Goal: Information Seeking & Learning: Check status

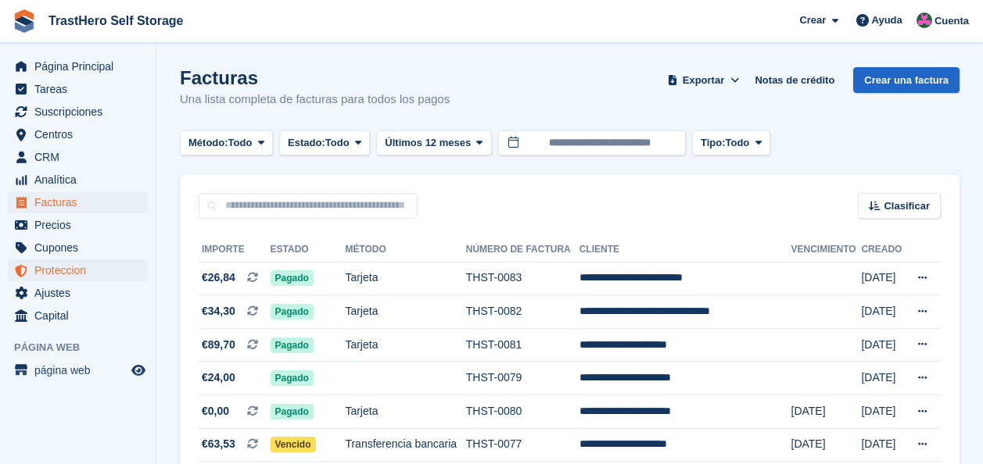
scroll to position [302, 0]
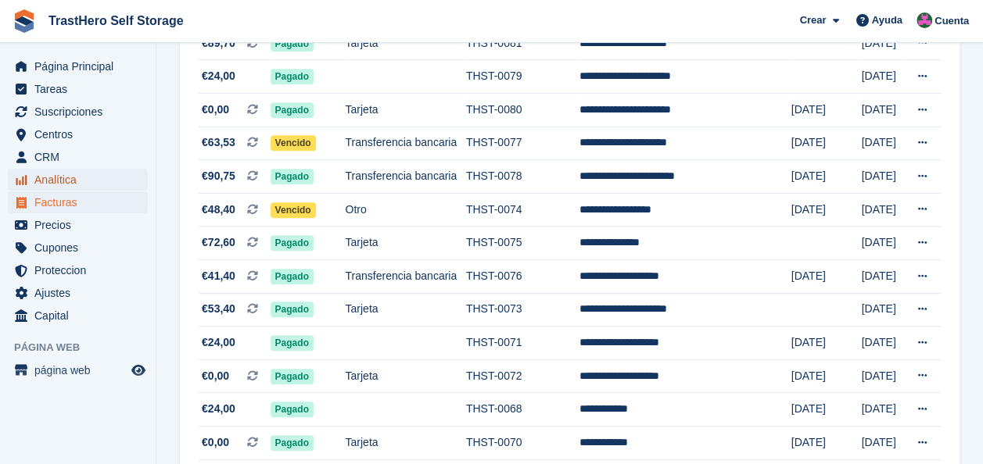
click at [72, 170] on span "Analítica" at bounding box center [81, 180] width 94 height 22
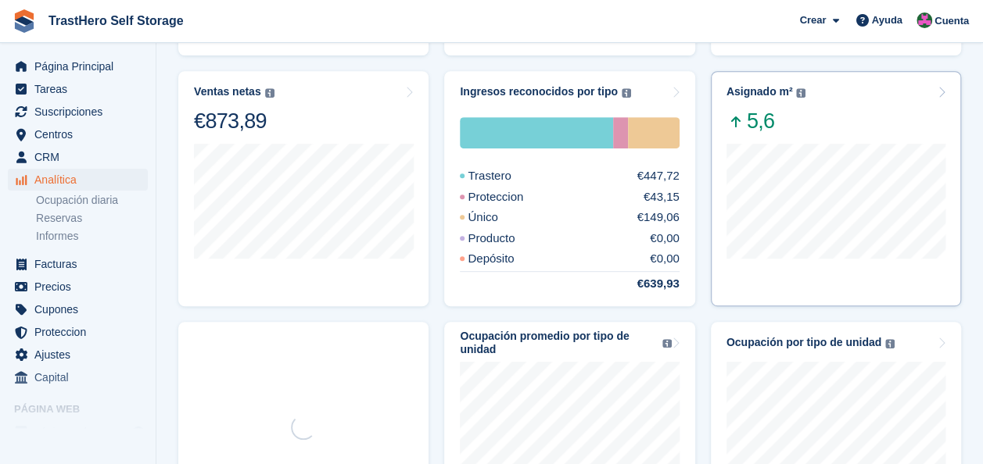
scroll to position [547, 0]
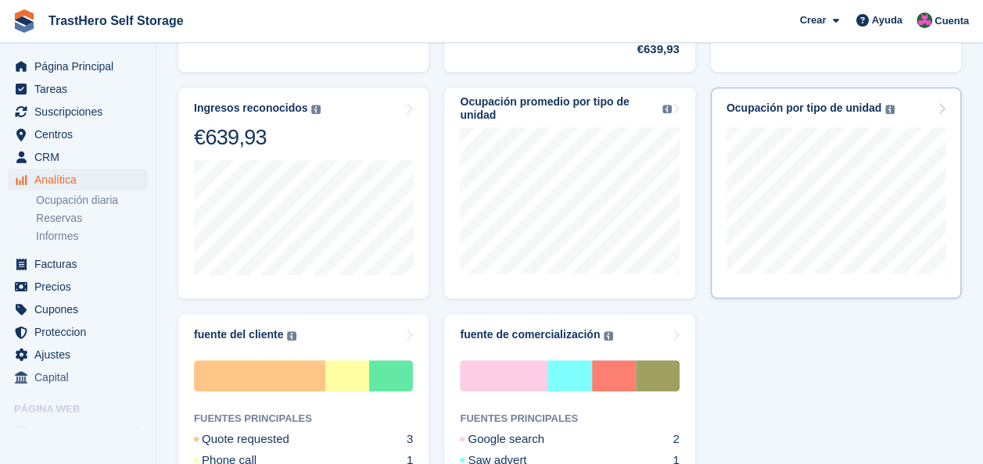
click at [849, 99] on div "Ocupación por tipo de unidad Los niveles de ocupación de sus tipos de unidades …" at bounding box center [836, 193] width 250 height 211
click at [936, 117] on div "6 Oct Trastero XXS (1m²) 62,5% Trastero S (1m²) 57,14% Trastero S (2m²) 25% Tra…" at bounding box center [835, 200] width 219 height 170
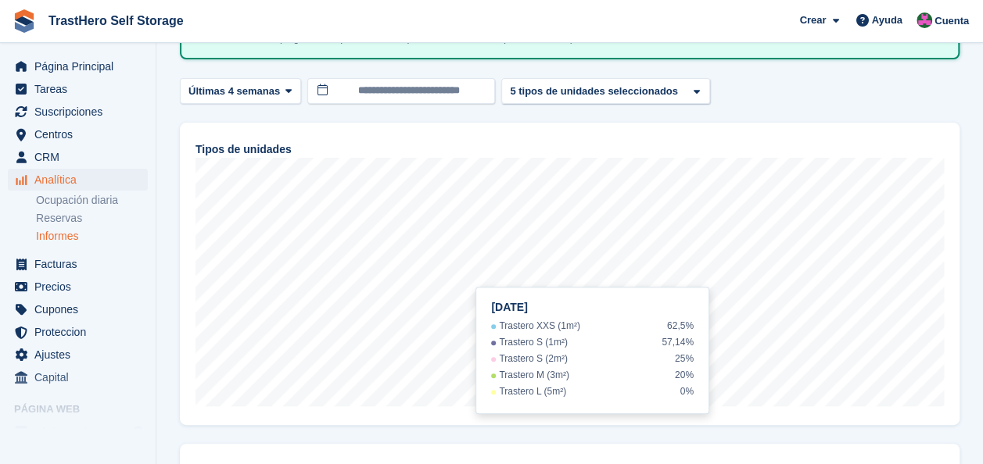
scroll to position [152, 0]
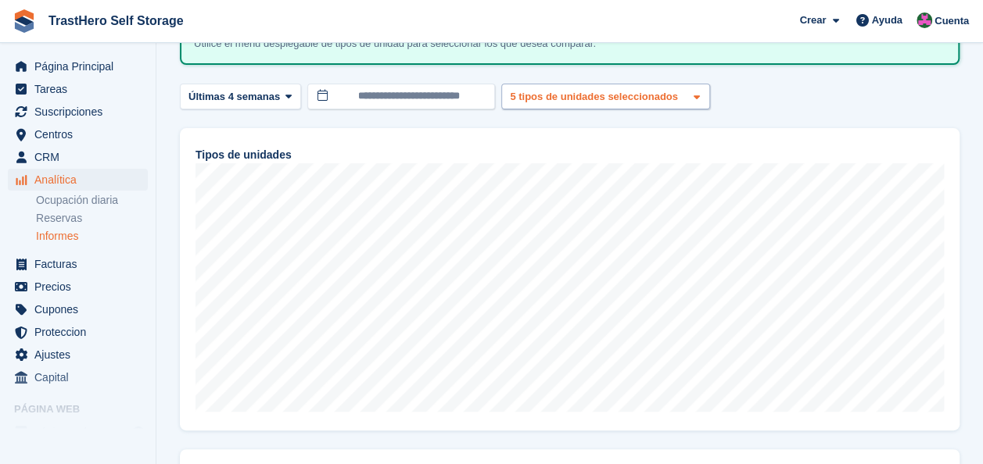
click at [541, 92] on div "5 tipos de unidades seleccionados" at bounding box center [595, 97] width 177 height 16
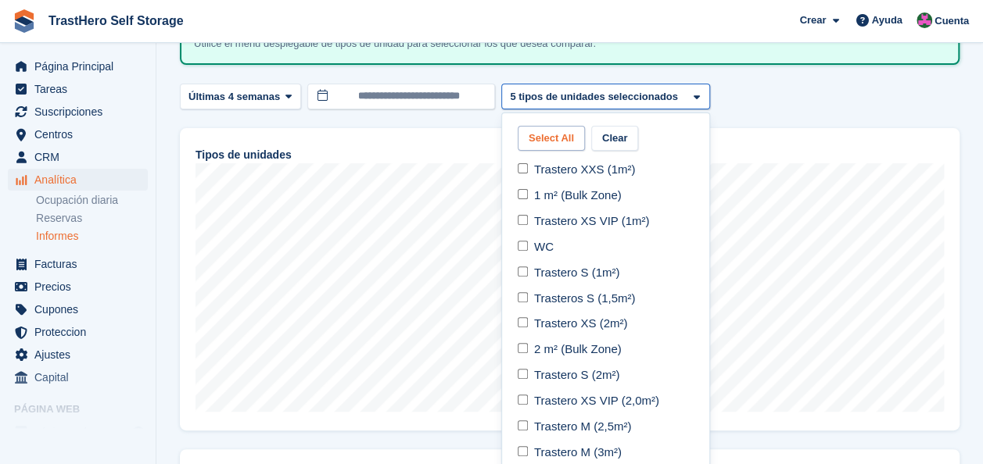
click at [551, 134] on button "Select All" at bounding box center [551, 139] width 67 height 26
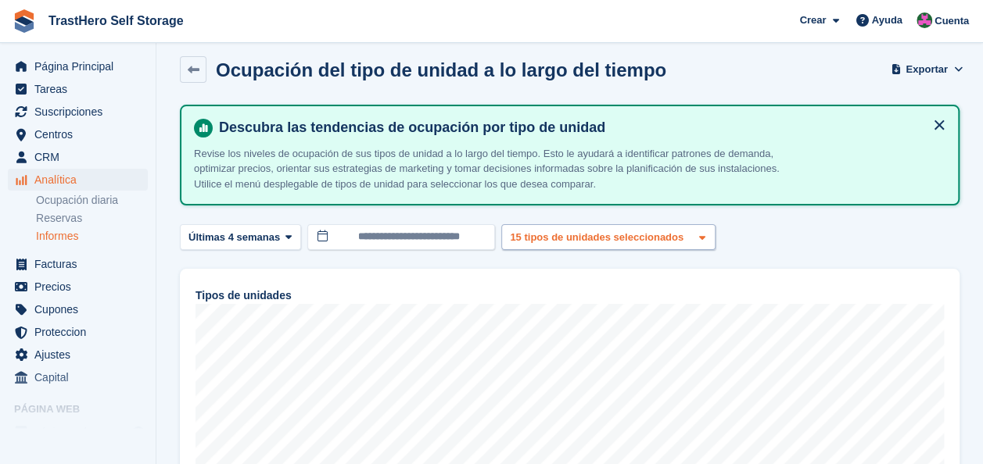
scroll to position [78, 0]
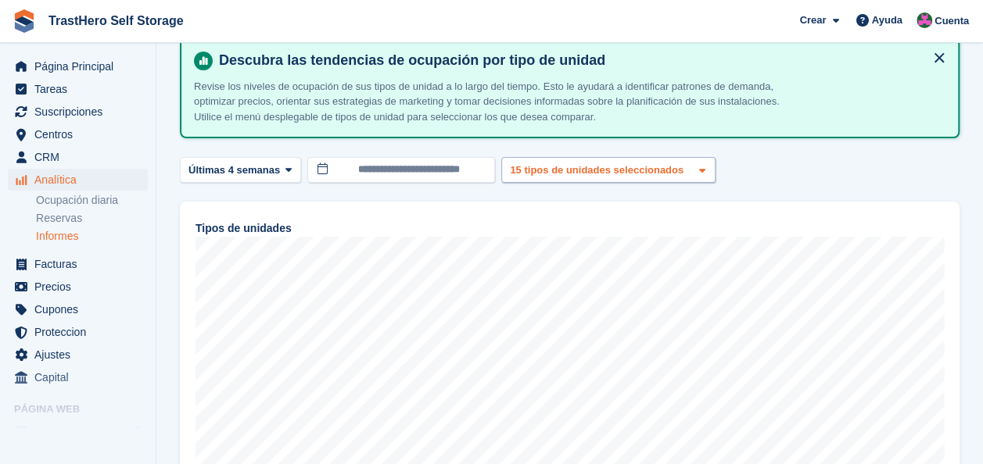
click at [580, 174] on div "15 tipos de unidades seleccionados" at bounding box center [598, 171] width 182 height 16
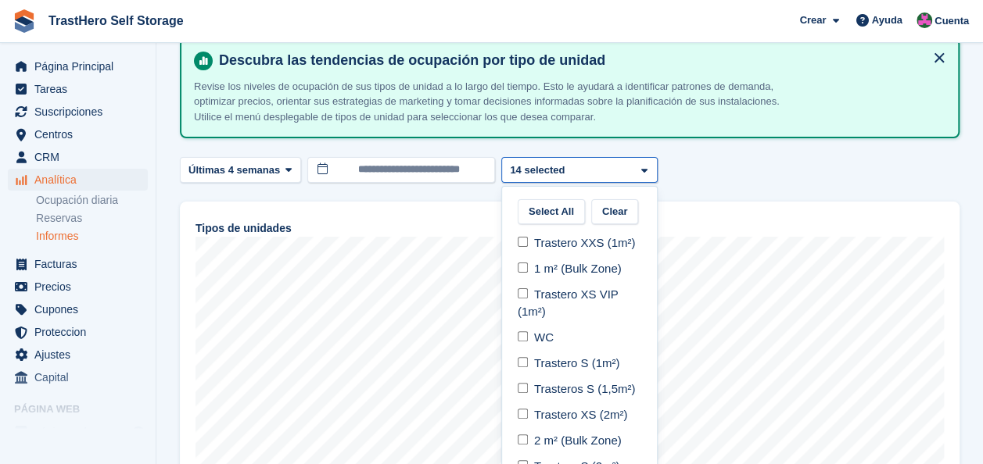
select select "*****"
click at [823, 202] on div "Tipos de unidades" at bounding box center [569, 353] width 779 height 303
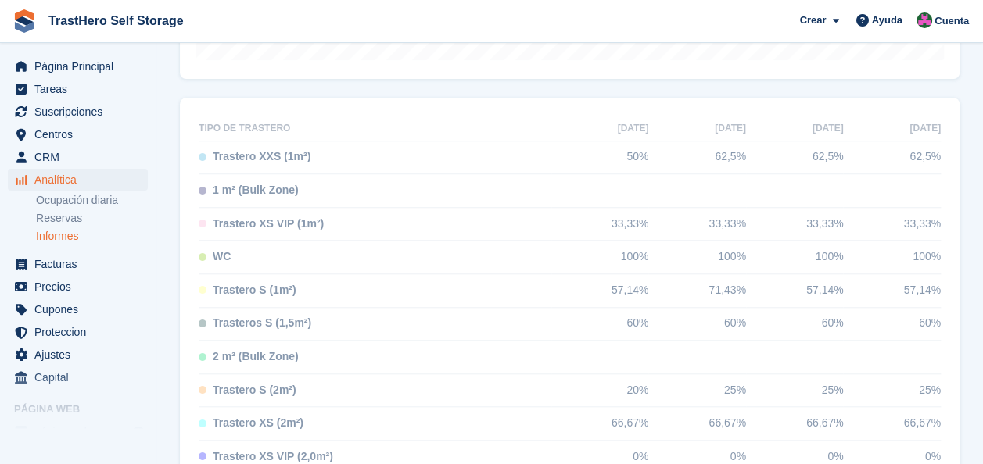
scroll to position [547, 0]
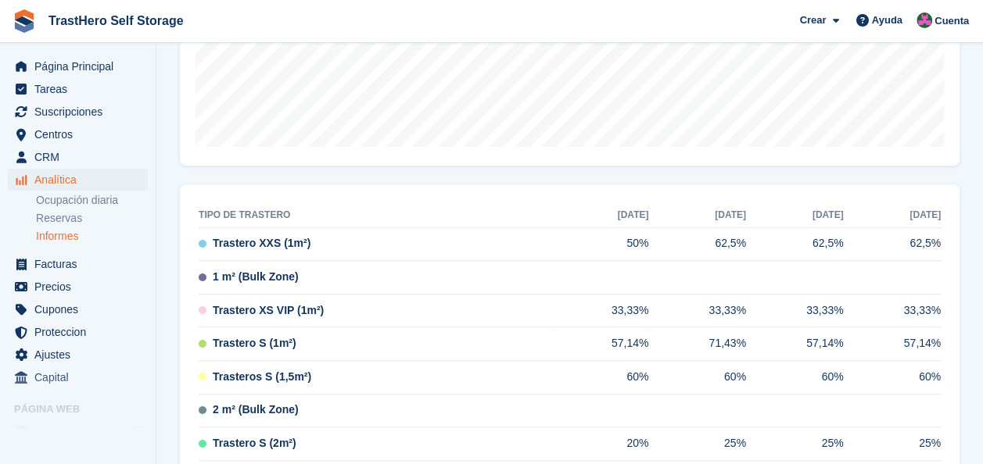
scroll to position [277, 0]
